Goal: Information Seeking & Learning: Learn about a topic

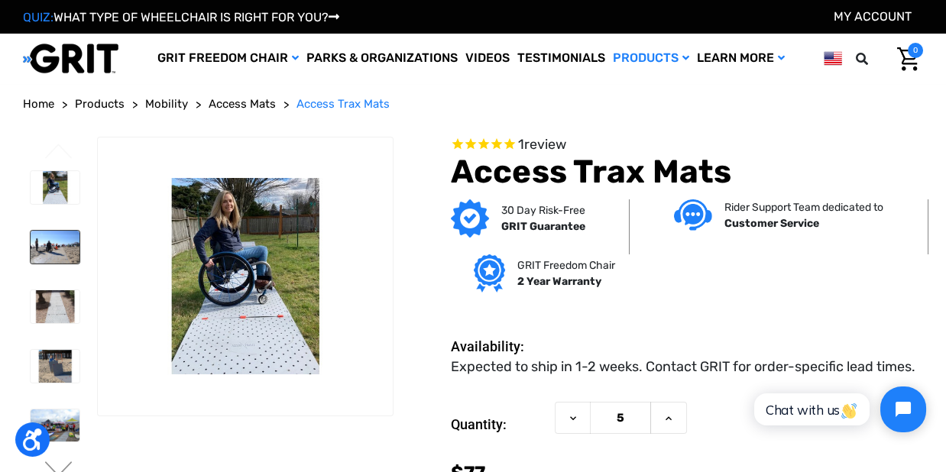
click at [70, 252] on img at bounding box center [55, 247] width 49 height 33
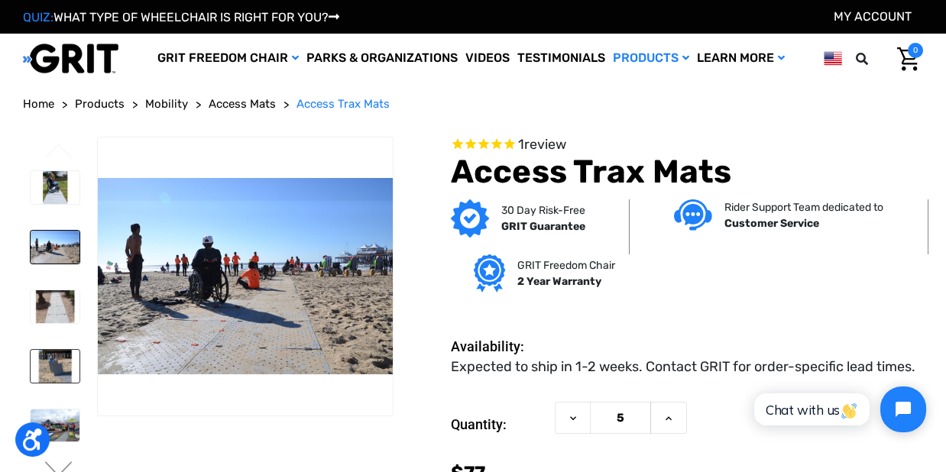
click at [47, 367] on img at bounding box center [55, 366] width 49 height 33
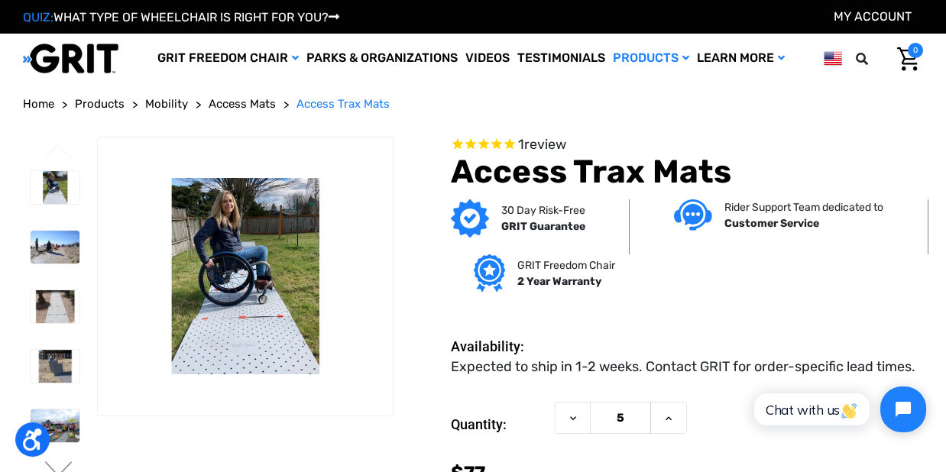
click at [103, 107] on span "Products" at bounding box center [100, 104] width 50 height 14
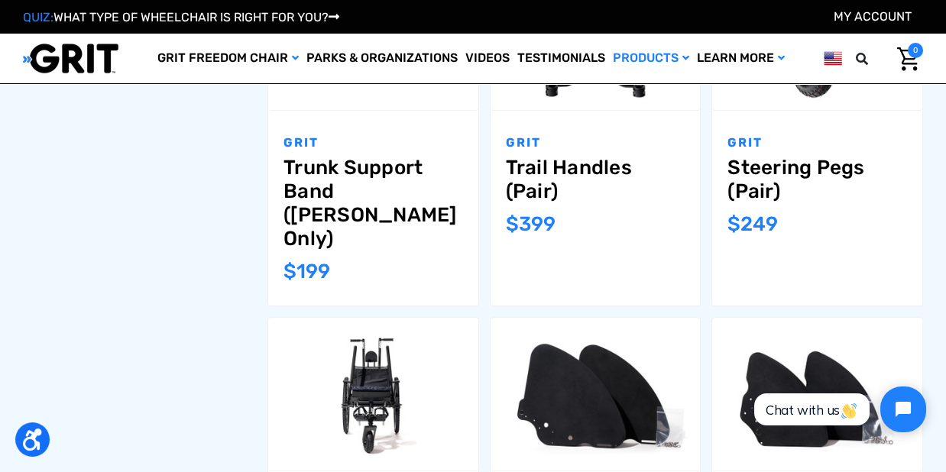
scroll to position [1451, 0]
